Goal: Check status: Check status

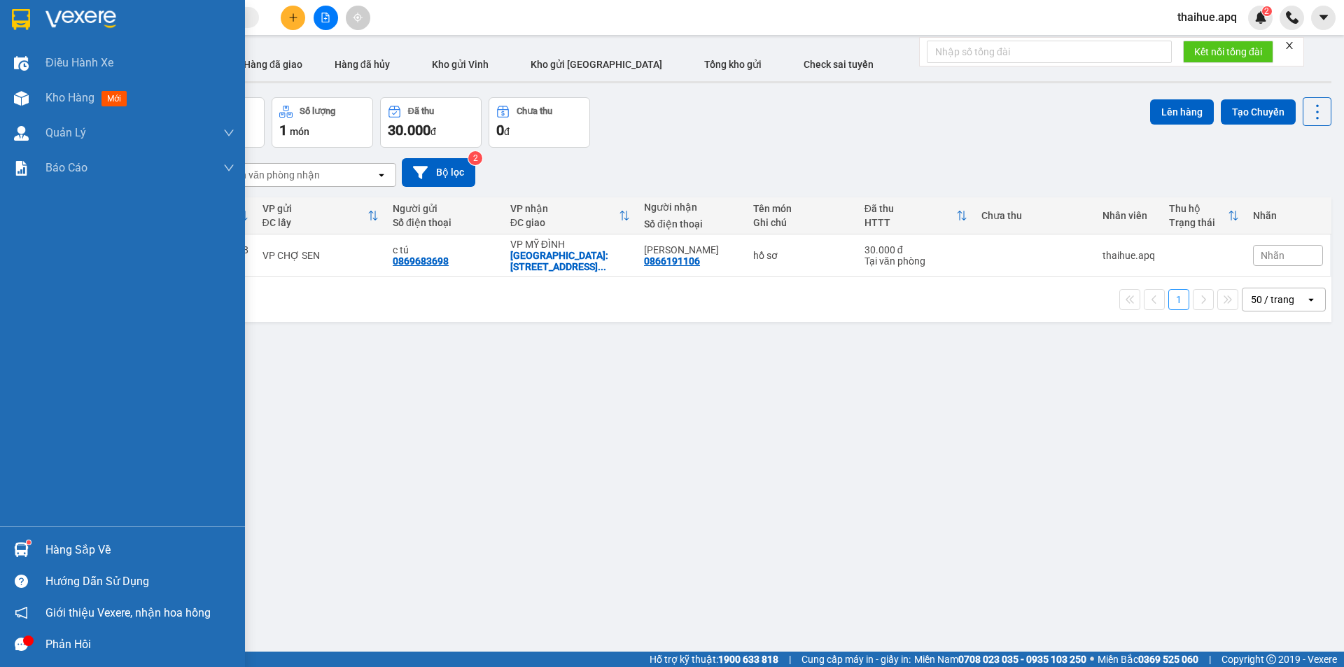
click at [74, 549] on div "Hàng sắp về" at bounding box center [139, 550] width 189 height 21
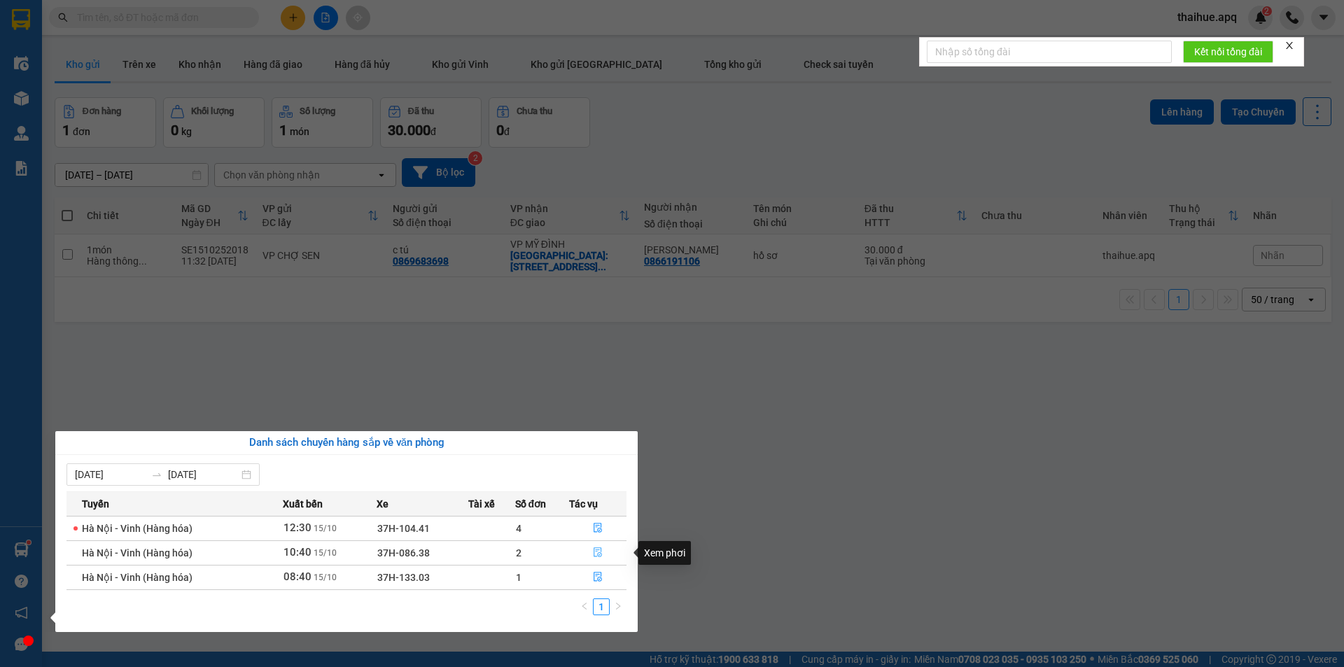
click at [596, 549] on icon "file-done" at bounding box center [598, 552] width 10 height 10
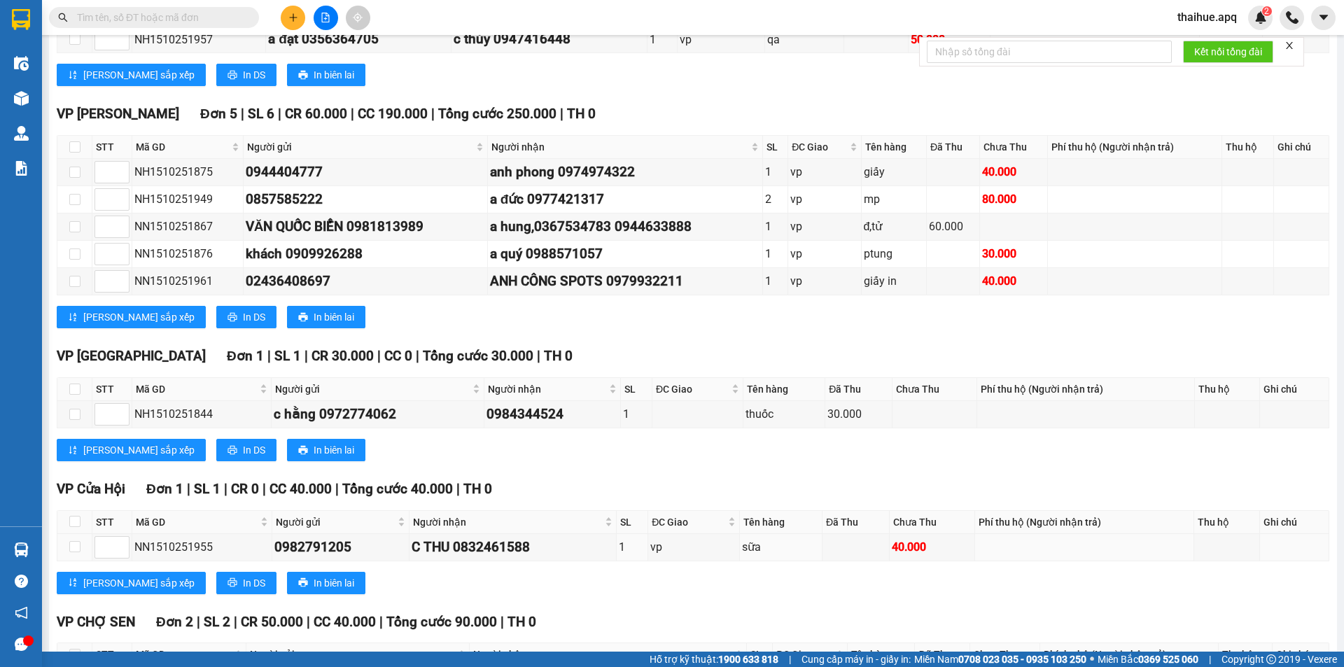
scroll to position [770, 0]
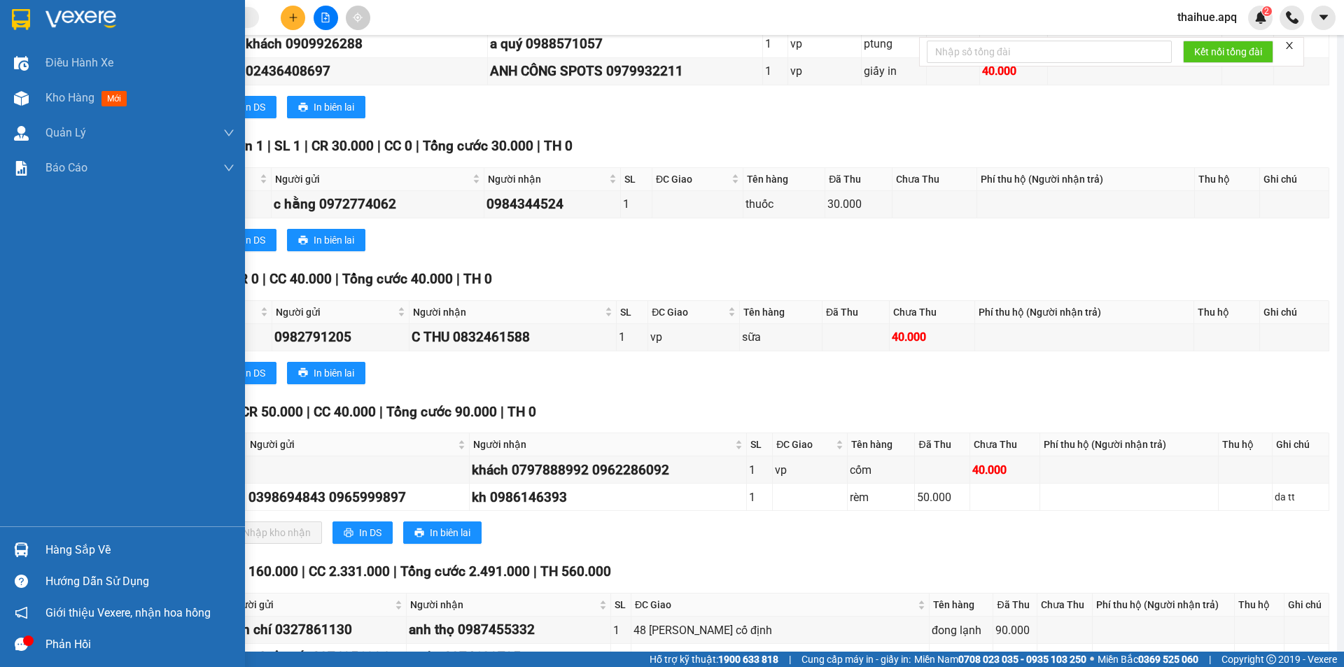
drag, startPoint x: 63, startPoint y: 552, endPoint x: 261, endPoint y: 551, distance: 198.1
click at [64, 551] on div "Hàng sắp về" at bounding box center [139, 550] width 189 height 21
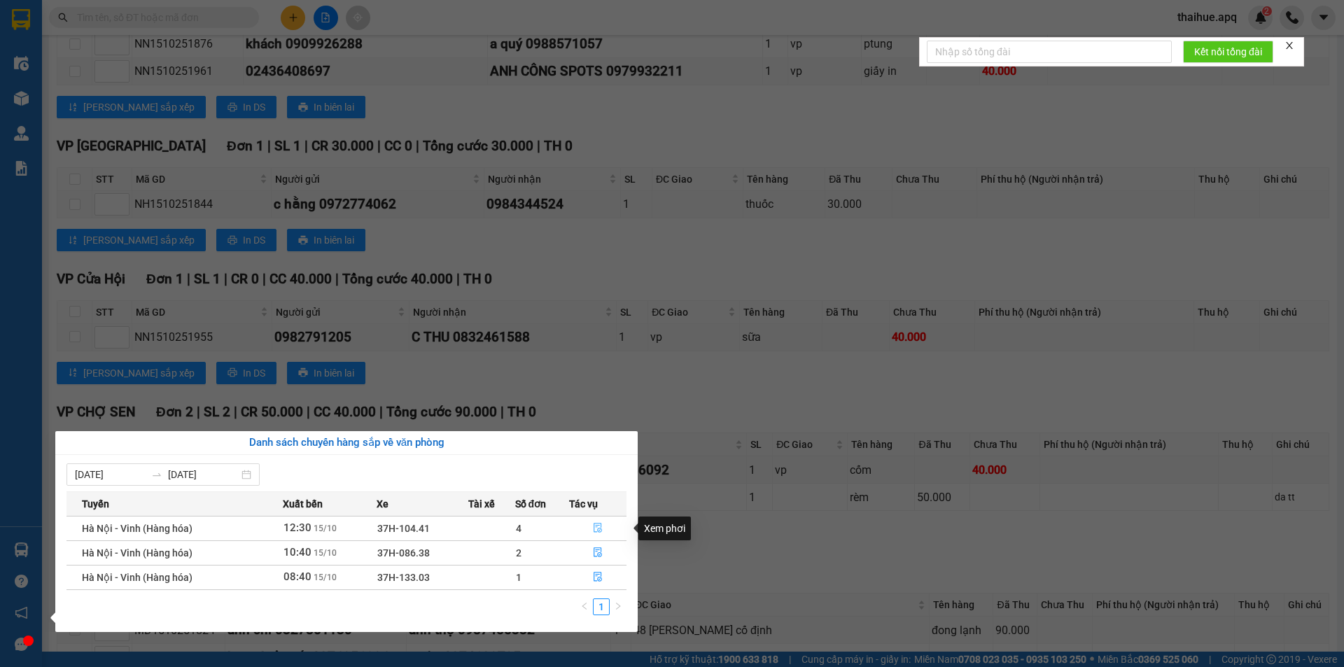
click at [592, 526] on button "button" at bounding box center [598, 528] width 56 height 22
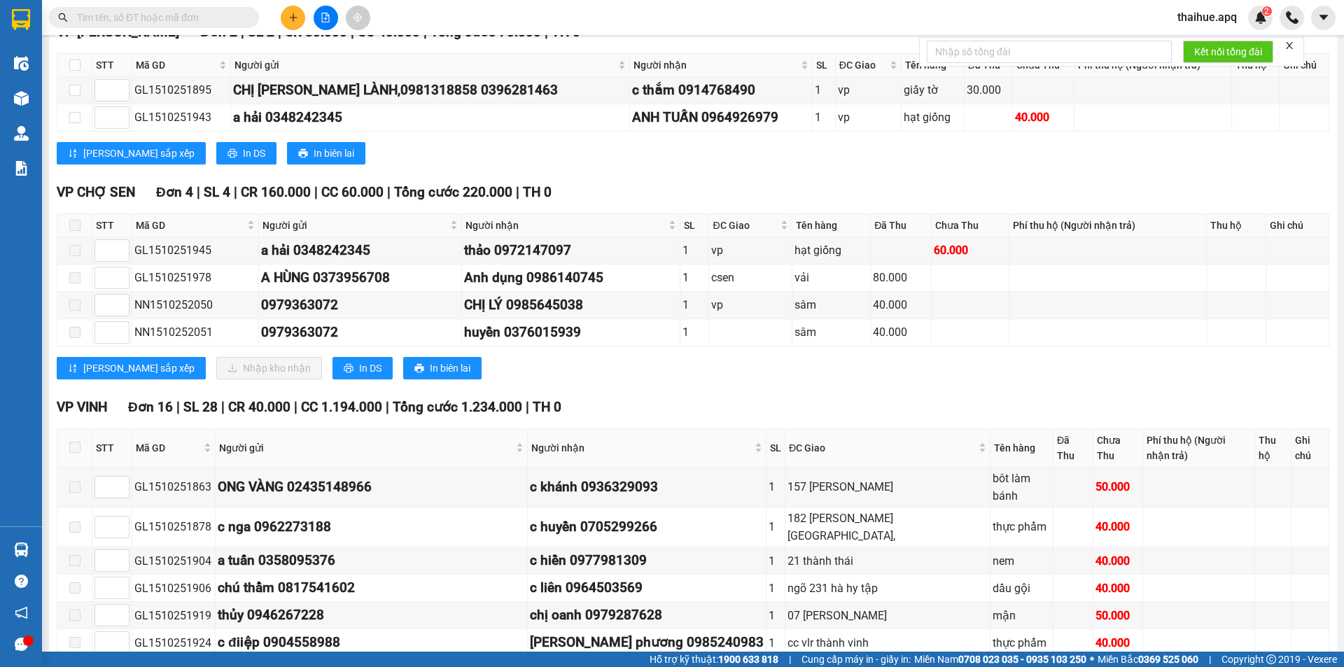
scroll to position [712, 0]
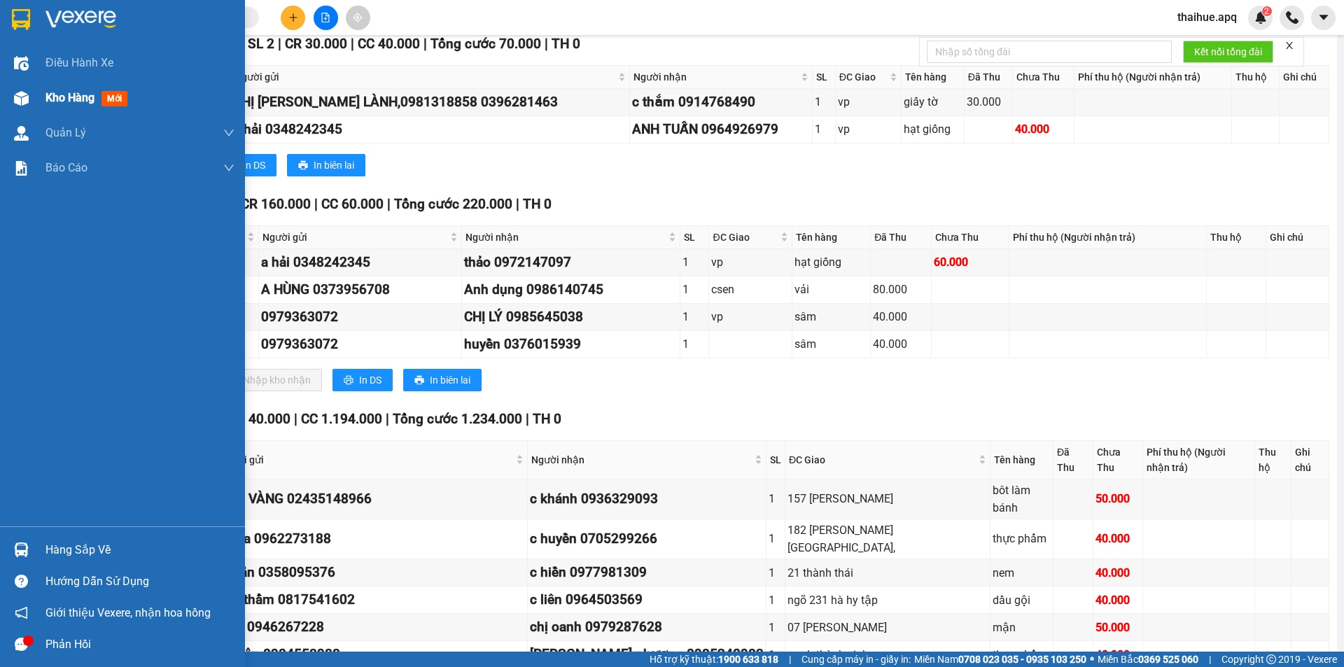
click at [70, 99] on span "Kho hàng" at bounding box center [69, 97] width 49 height 13
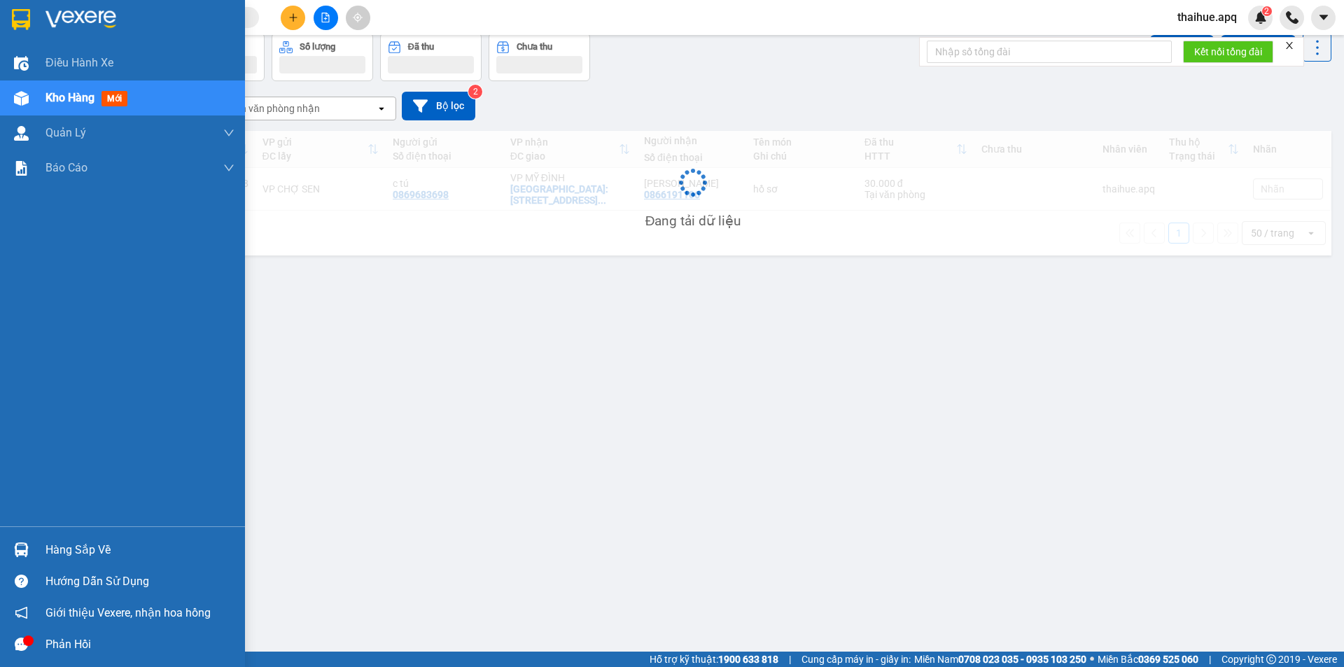
scroll to position [64, 0]
